Goal: Entertainment & Leisure: Consume media (video, audio)

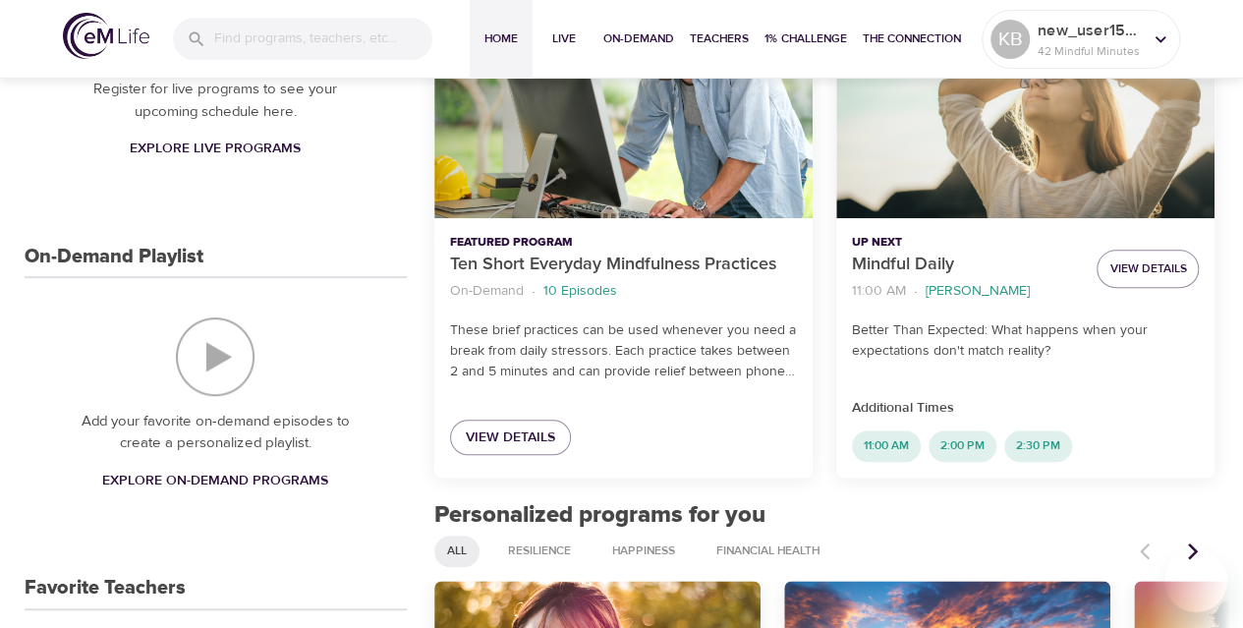
scroll to position [393, 0]
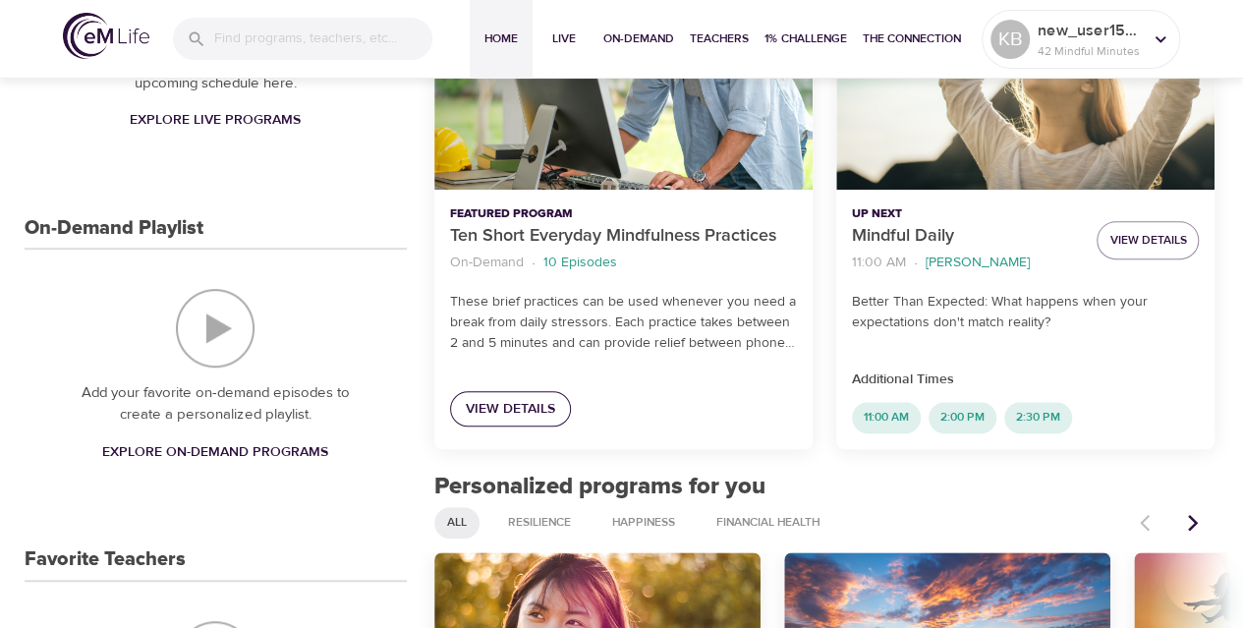
click at [528, 408] on span "View Details" at bounding box center [510, 409] width 89 height 25
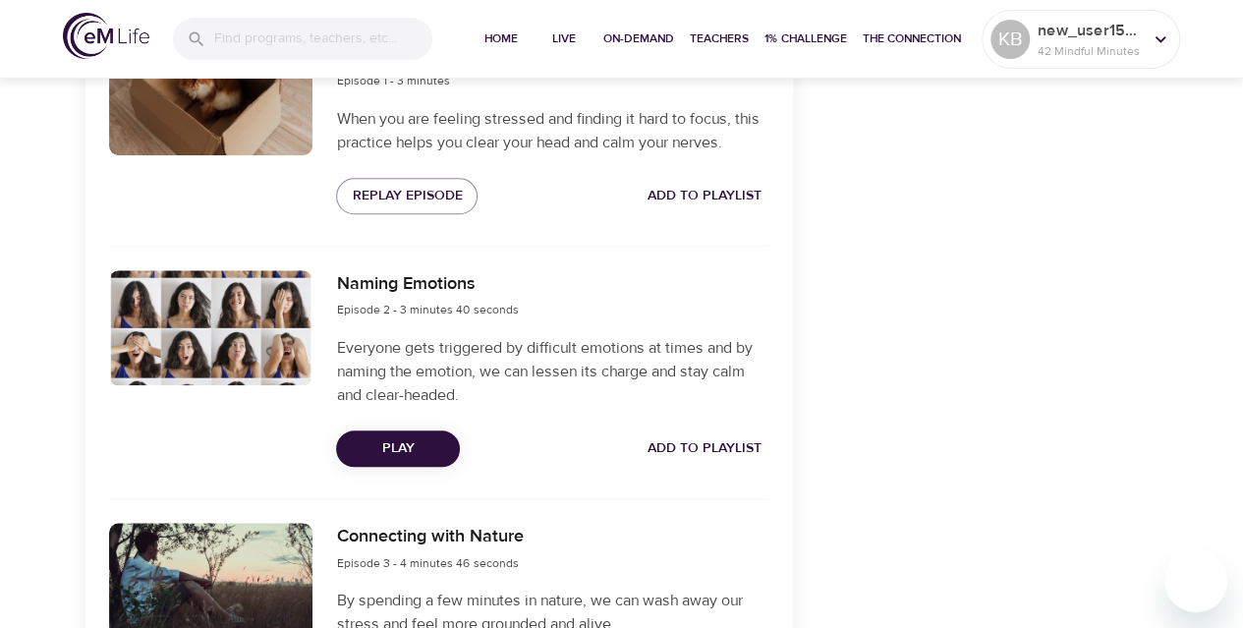
scroll to position [786, 0]
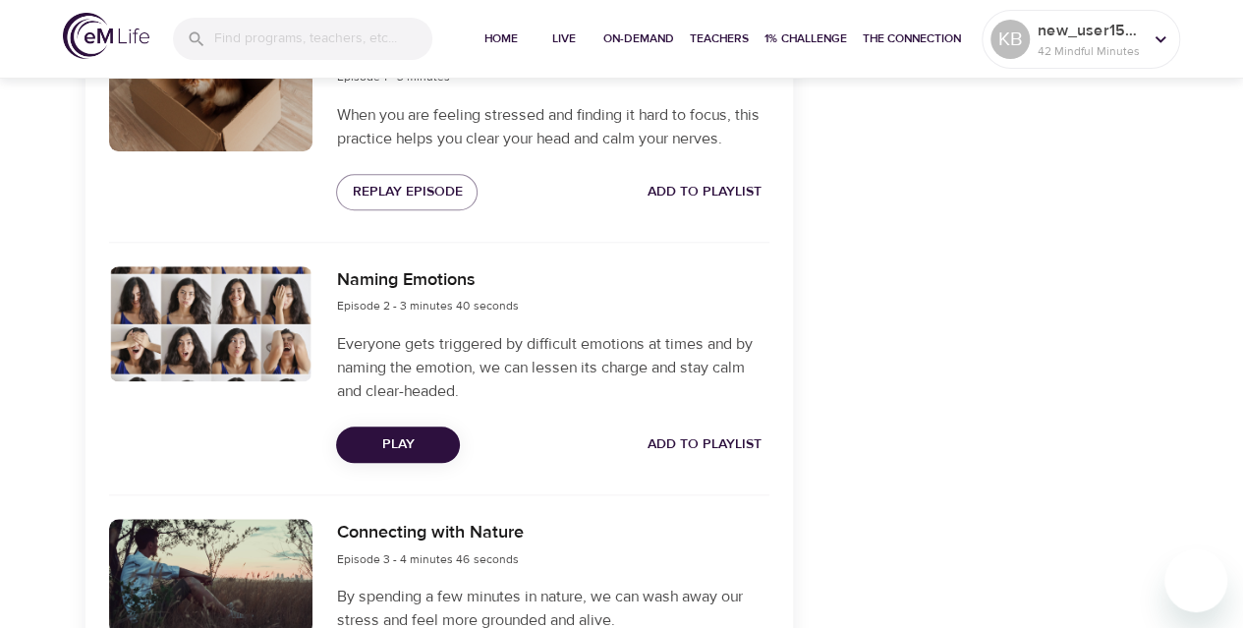
click at [419, 439] on span "Play" at bounding box center [398, 444] width 92 height 25
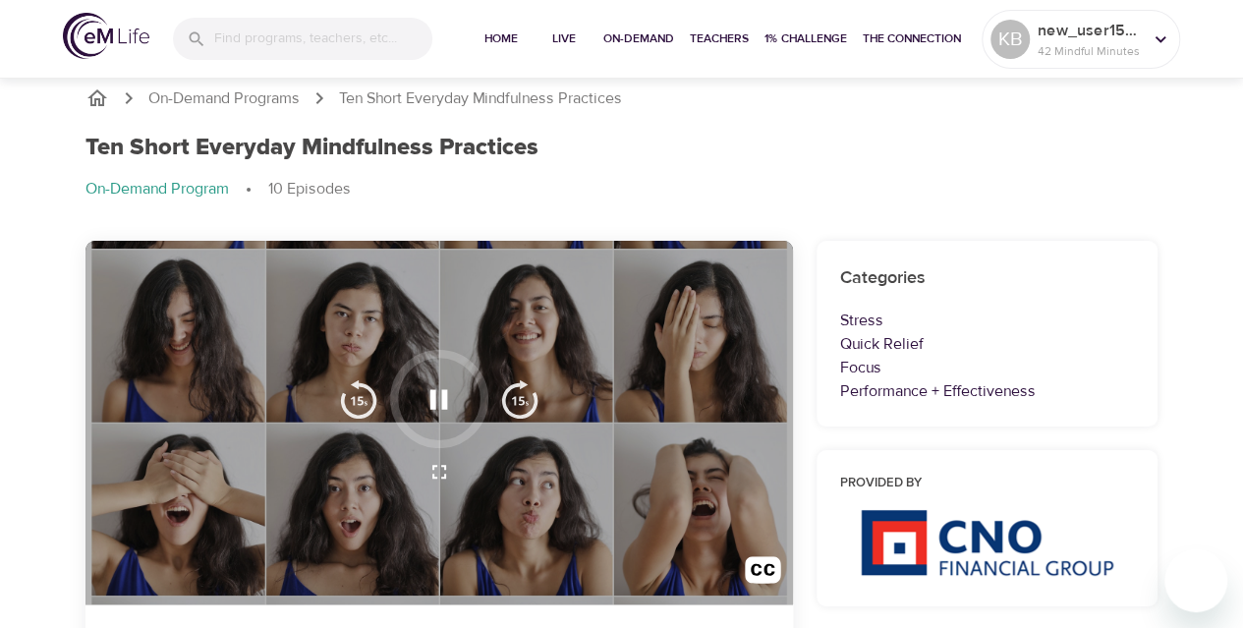
scroll to position [0, 0]
